Goal: Task Accomplishment & Management: Manage account settings

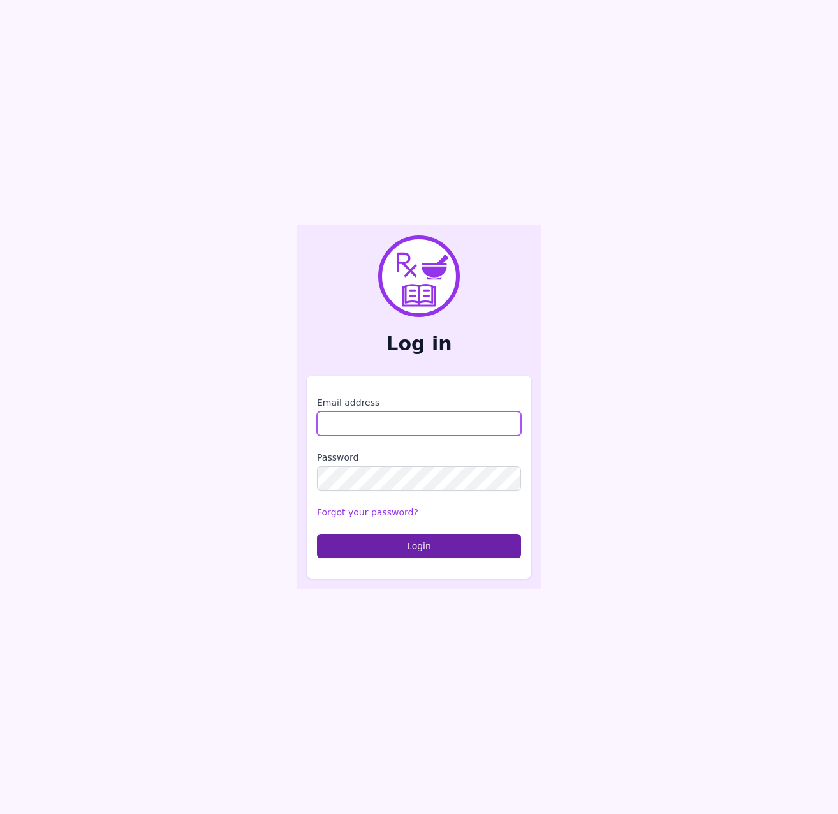
click at [396, 423] on input "Email address" at bounding box center [419, 423] width 204 height 24
type input "**********"
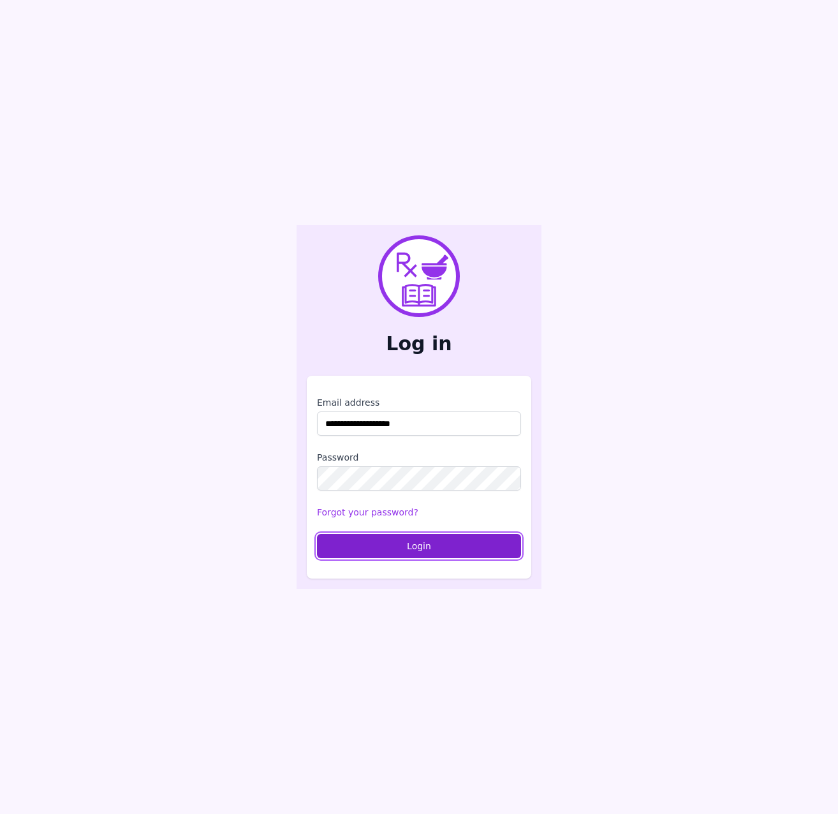
click at [443, 535] on button "Login" at bounding box center [419, 546] width 204 height 24
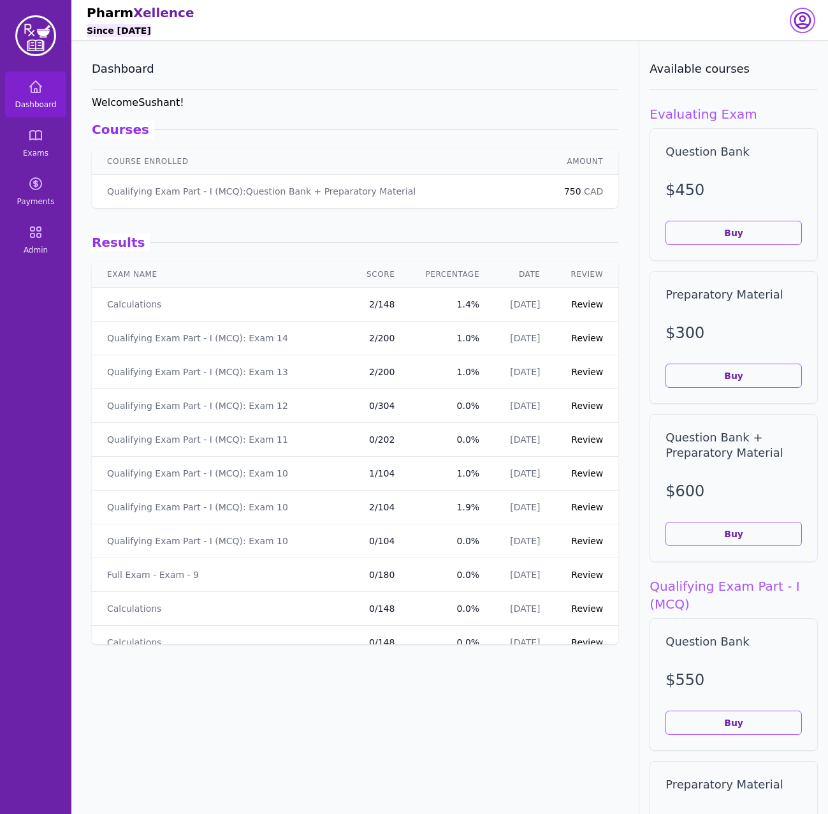
click at [804, 22] on icon "button" at bounding box center [803, 20] width 20 height 20
click at [753, 69] on button "logout" at bounding box center [752, 72] width 122 height 23
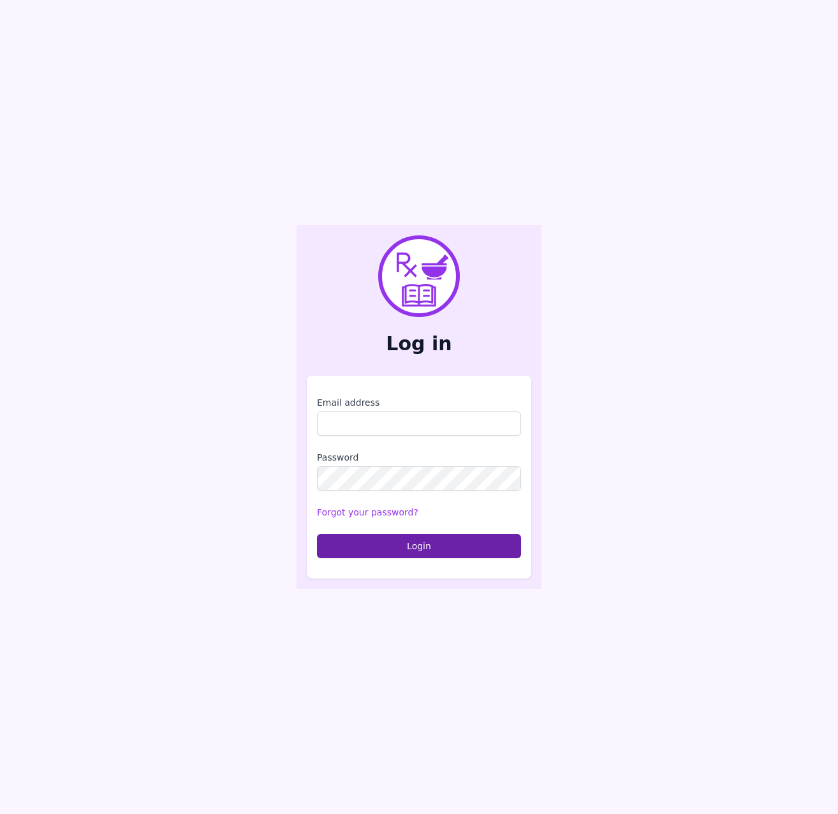
click at [584, 43] on main "Log in Email address Password Forgot your password? Login" at bounding box center [419, 407] width 838 height 814
